Goal: Task Accomplishment & Management: Use online tool/utility

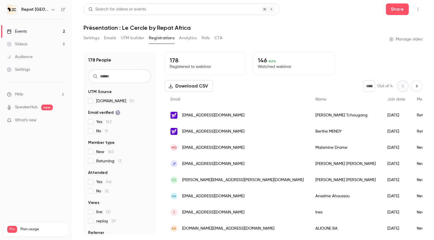
click at [36, 31] on link "Events 2" at bounding box center [36, 31] width 72 height 13
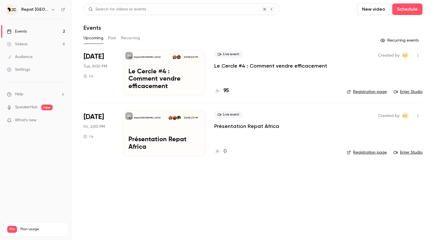
click at [195, 76] on p "Le Cercle #4 : Comment vendre efficacement" at bounding box center [164, 79] width 71 height 22
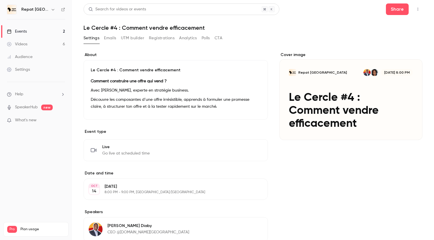
click at [417, 7] on icon "button" at bounding box center [418, 9] width 5 height 4
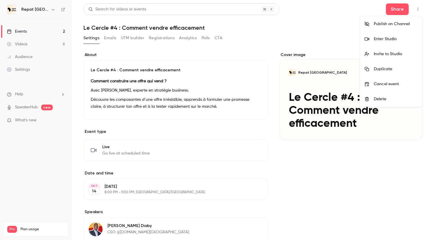
click at [391, 40] on div "Enter Studio" at bounding box center [396, 39] width 44 height 6
